Goal: Information Seeking & Learning: Learn about a topic

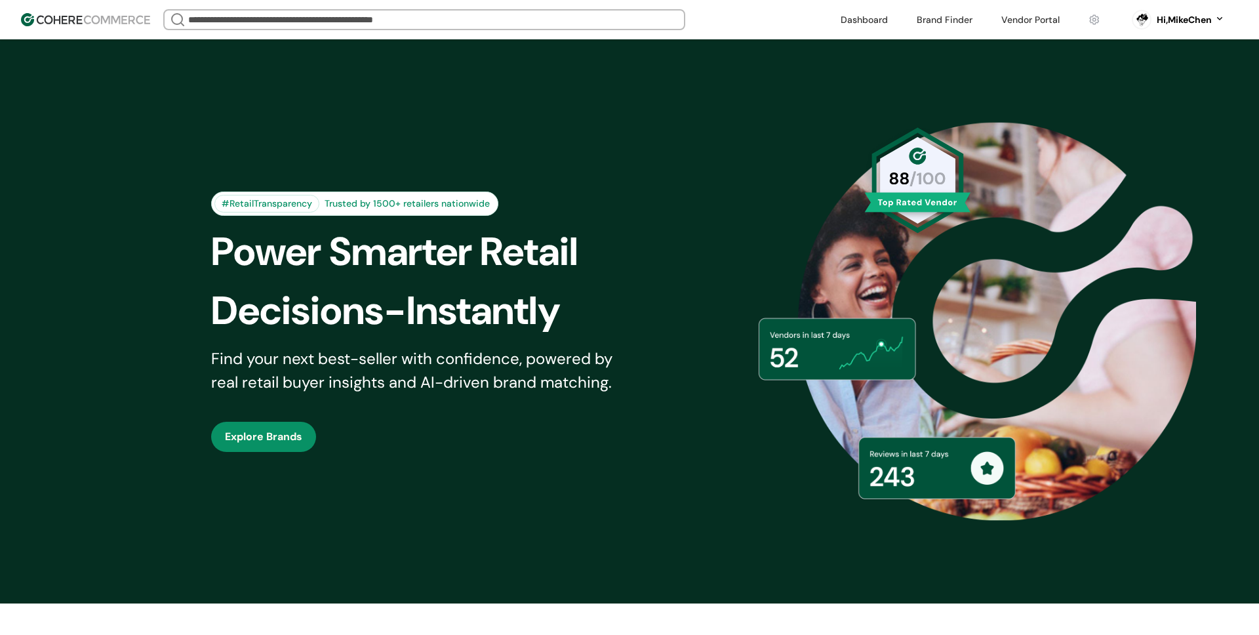
click at [952, 22] on link at bounding box center [944, 20] width 71 height 20
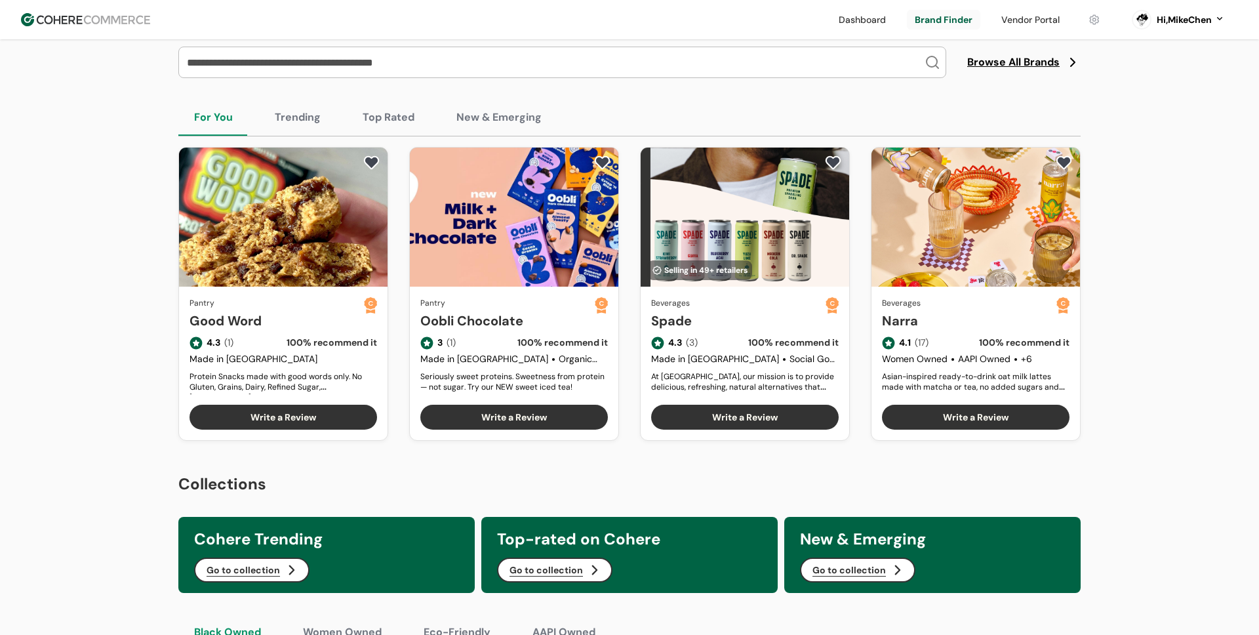
scroll to position [210, 0]
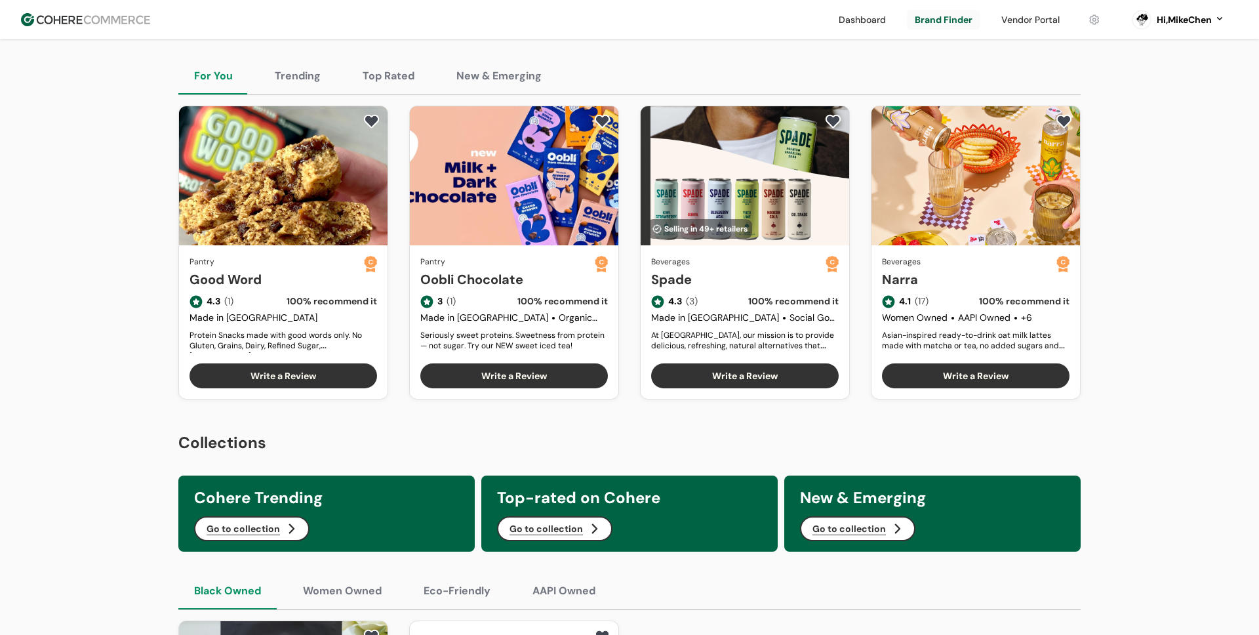
click at [493, 78] on button "New & Emerging" at bounding box center [499, 76] width 117 height 37
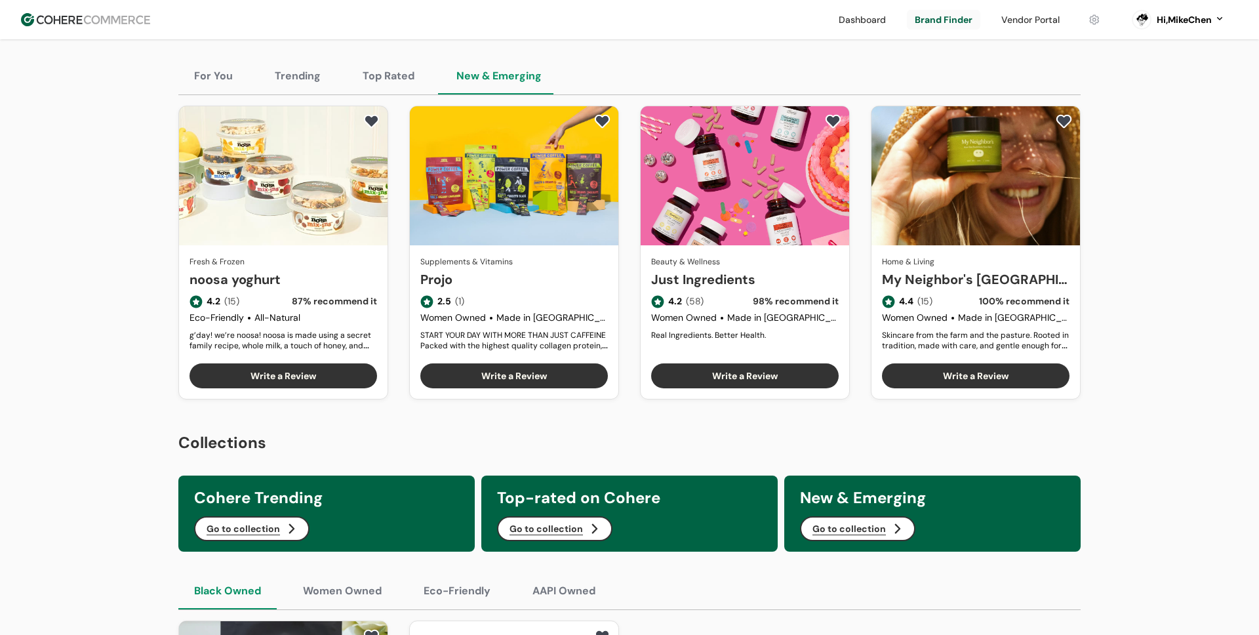
click at [472, 270] on link "Projo" at bounding box center [514, 280] width 188 height 20
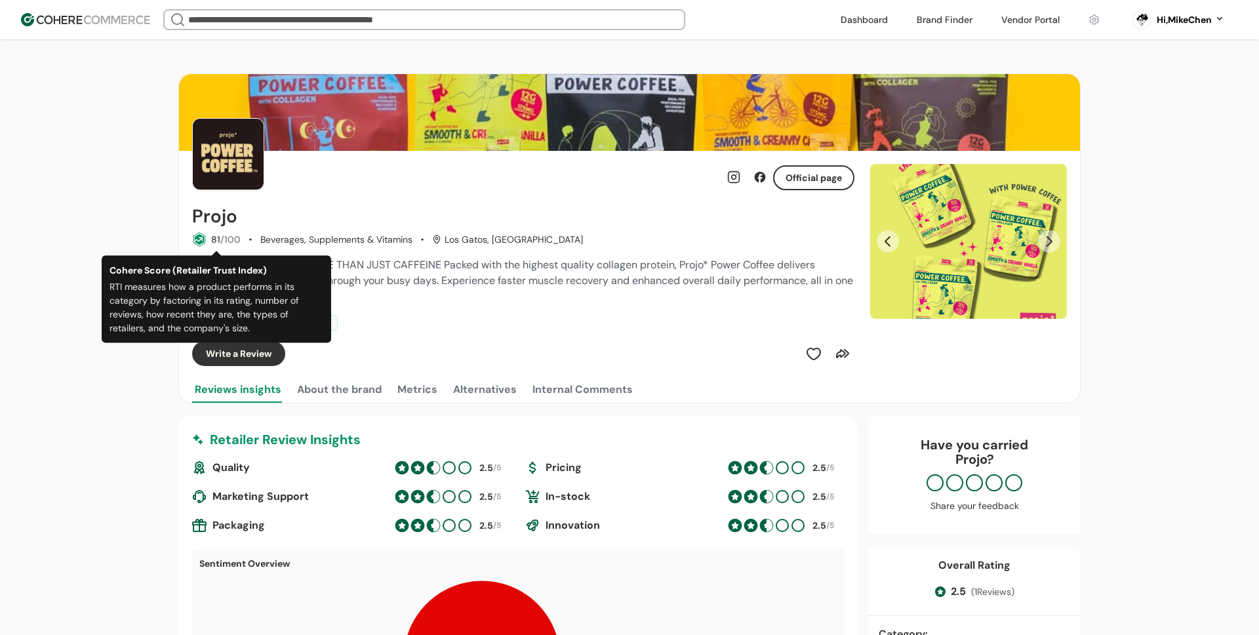
click at [336, 203] on div "Official page Projo 81 /100 Beverages, Supplements & Vitamins Los Gatos, CA STA…" at bounding box center [523, 258] width 662 height 215
